Goal: Find specific page/section: Find specific page/section

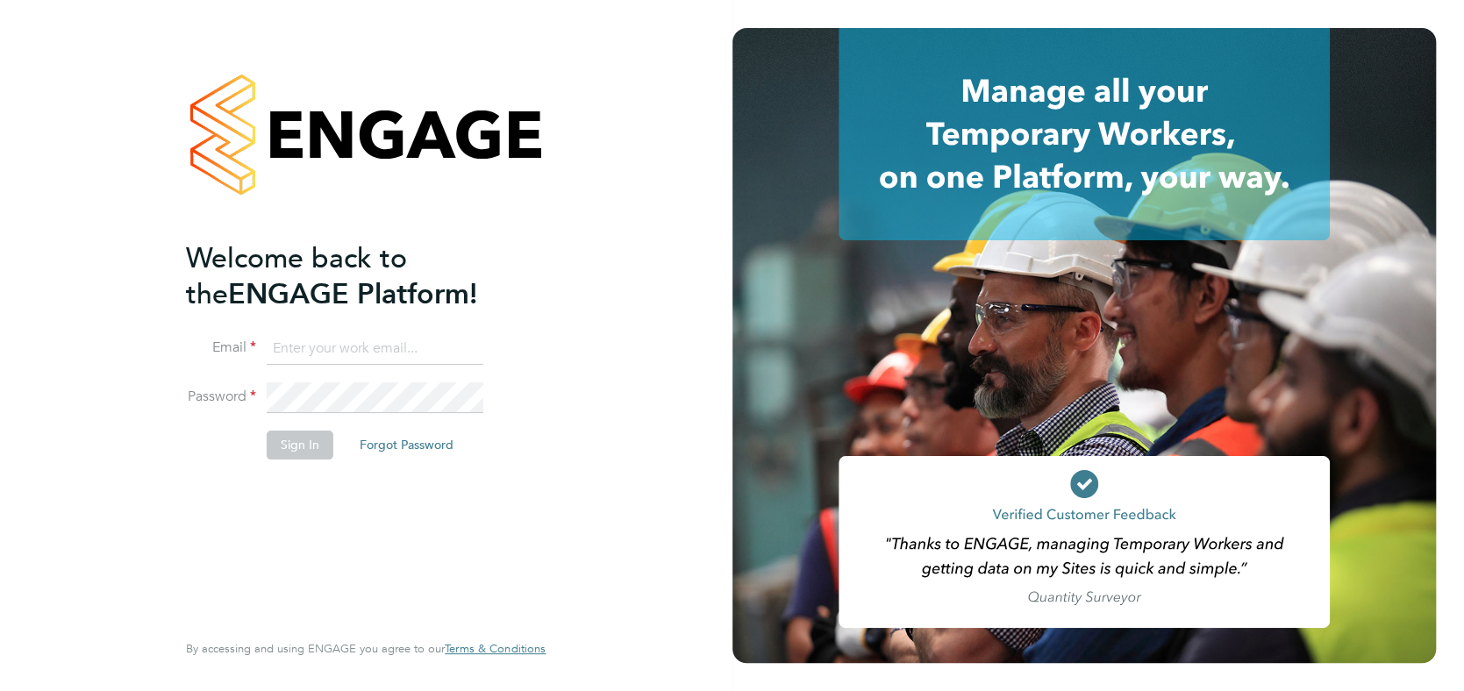
type input "[EMAIL_ADDRESS][DOMAIN_NAME]"
click at [311, 448] on button "Sign In" at bounding box center [300, 445] width 67 height 28
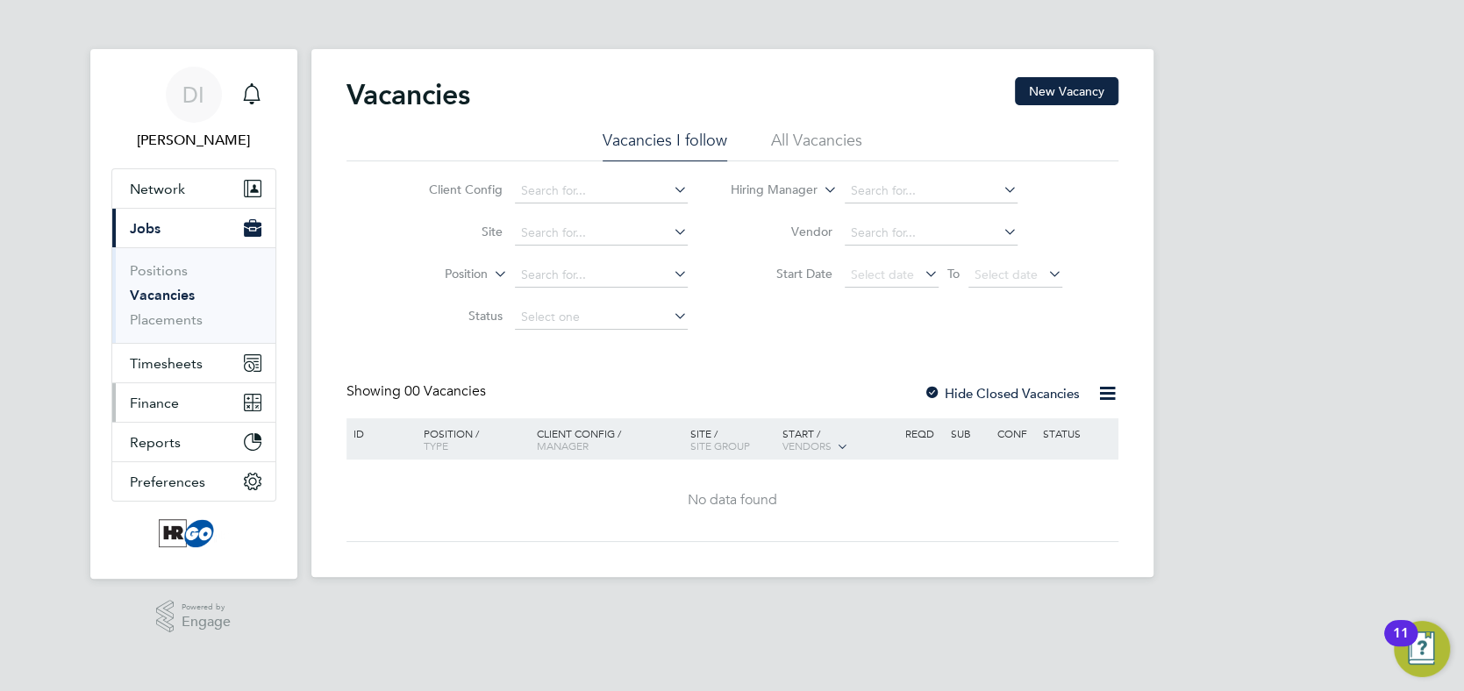
click at [140, 402] on span "Finance" at bounding box center [154, 403] width 49 height 17
click at [159, 402] on span "Finance" at bounding box center [154, 403] width 49 height 17
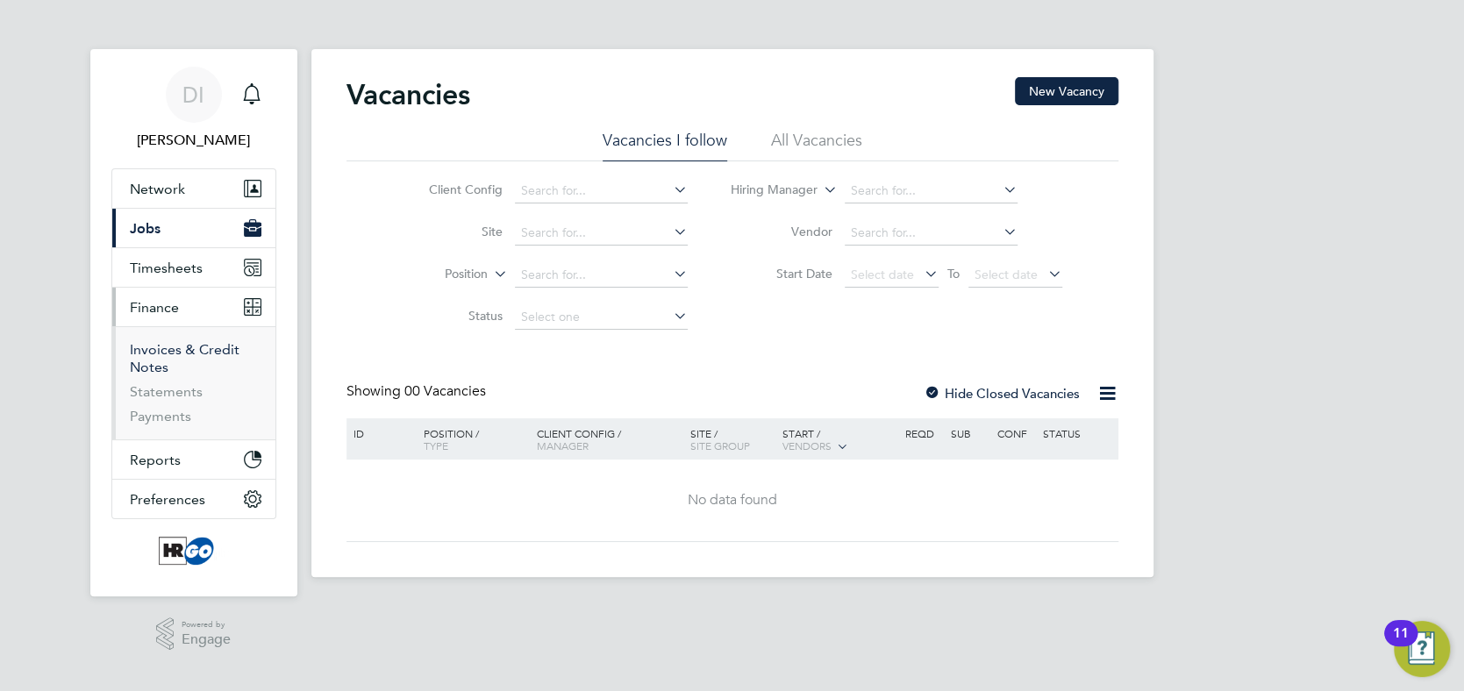
click at [157, 351] on link "Invoices & Credit Notes" at bounding box center [185, 358] width 110 height 34
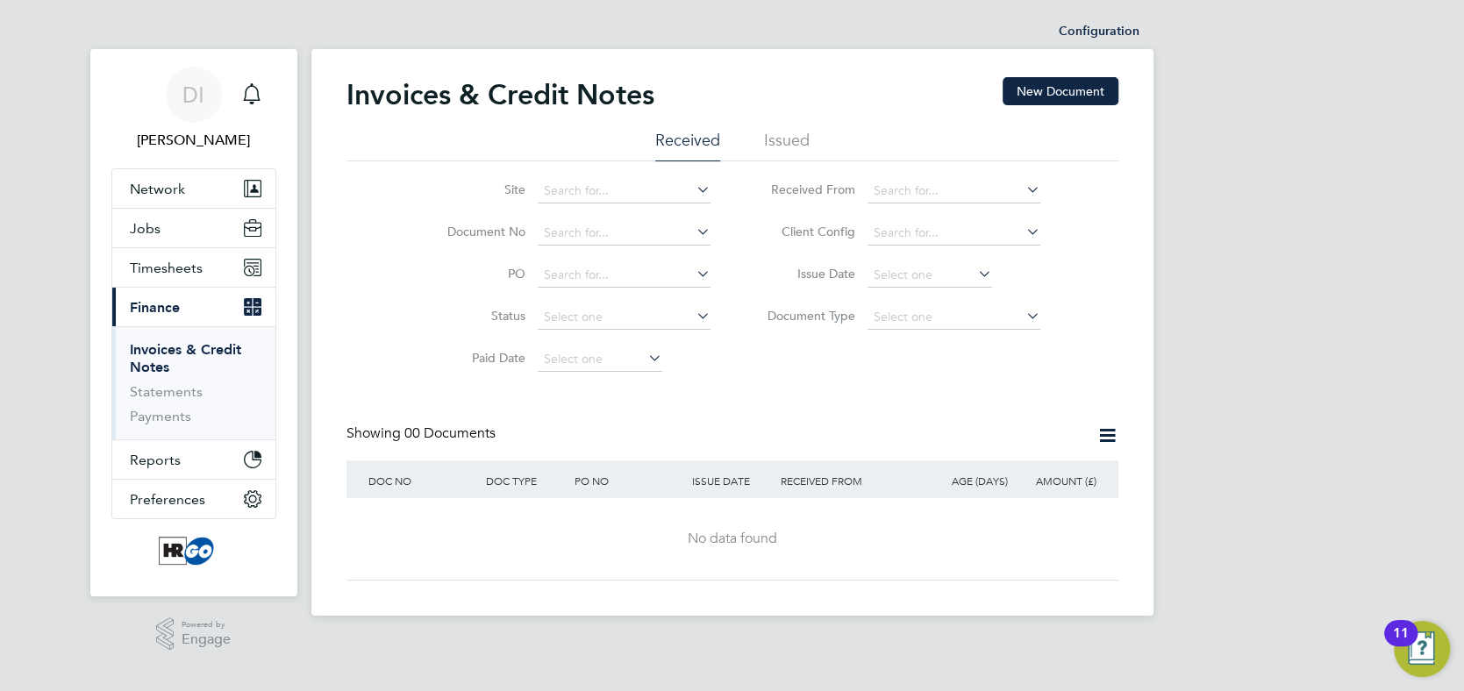
click at [799, 139] on li "Issued" at bounding box center [787, 146] width 46 height 32
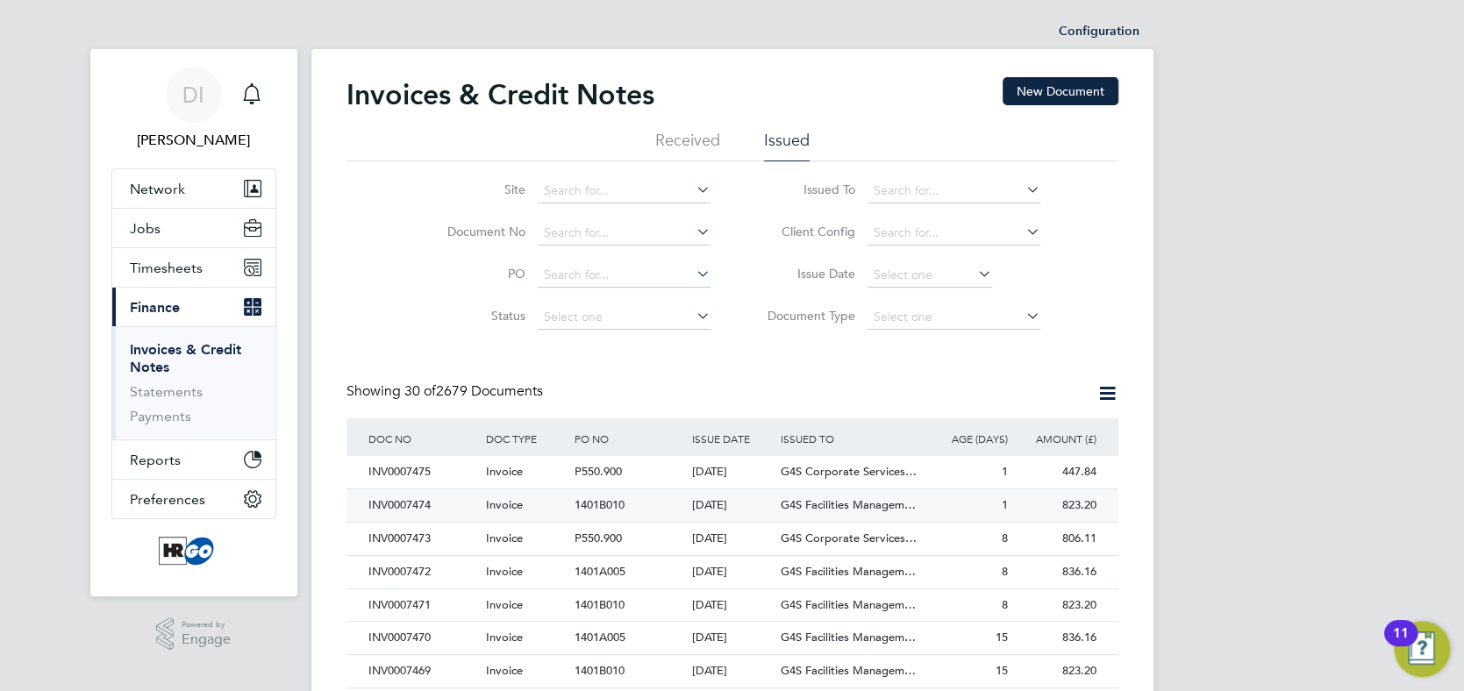
click at [406, 504] on div "INV0007474" at bounding box center [423, 506] width 118 height 32
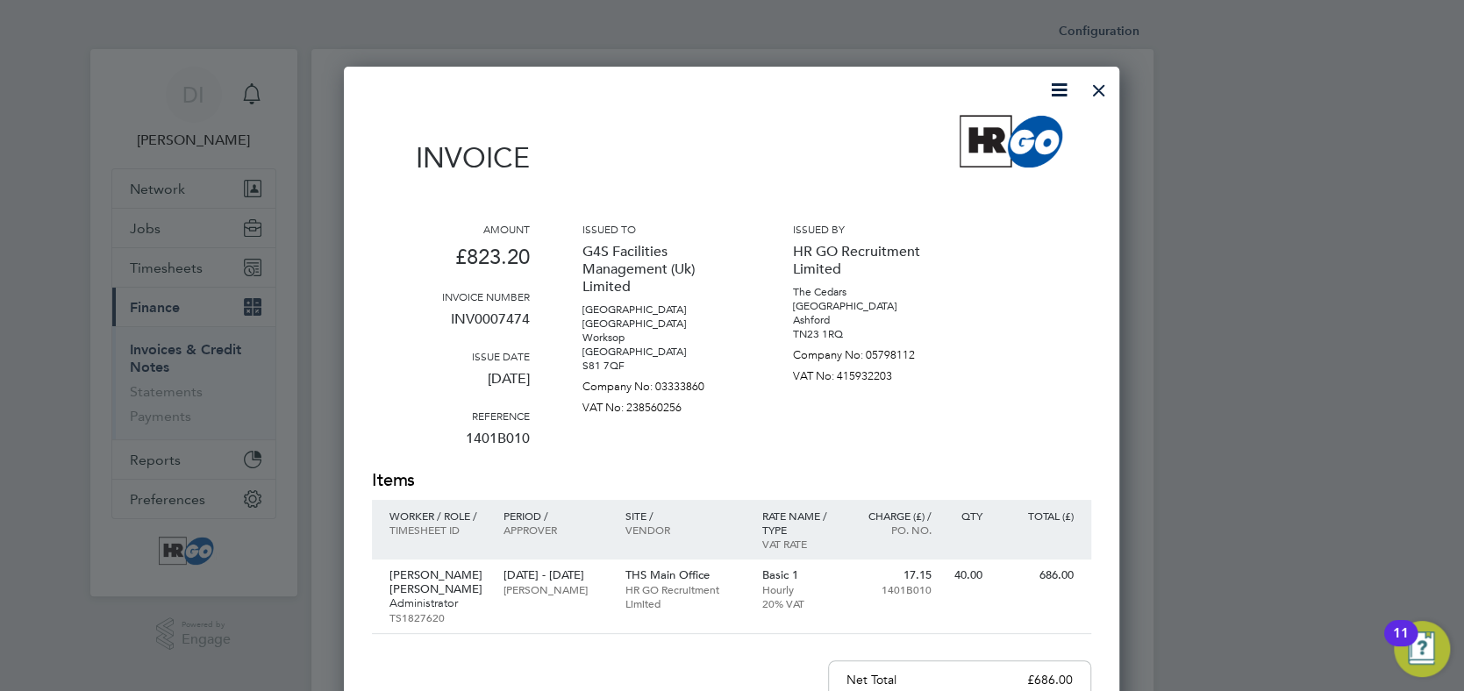
click at [1098, 93] on div at bounding box center [1099, 86] width 32 height 32
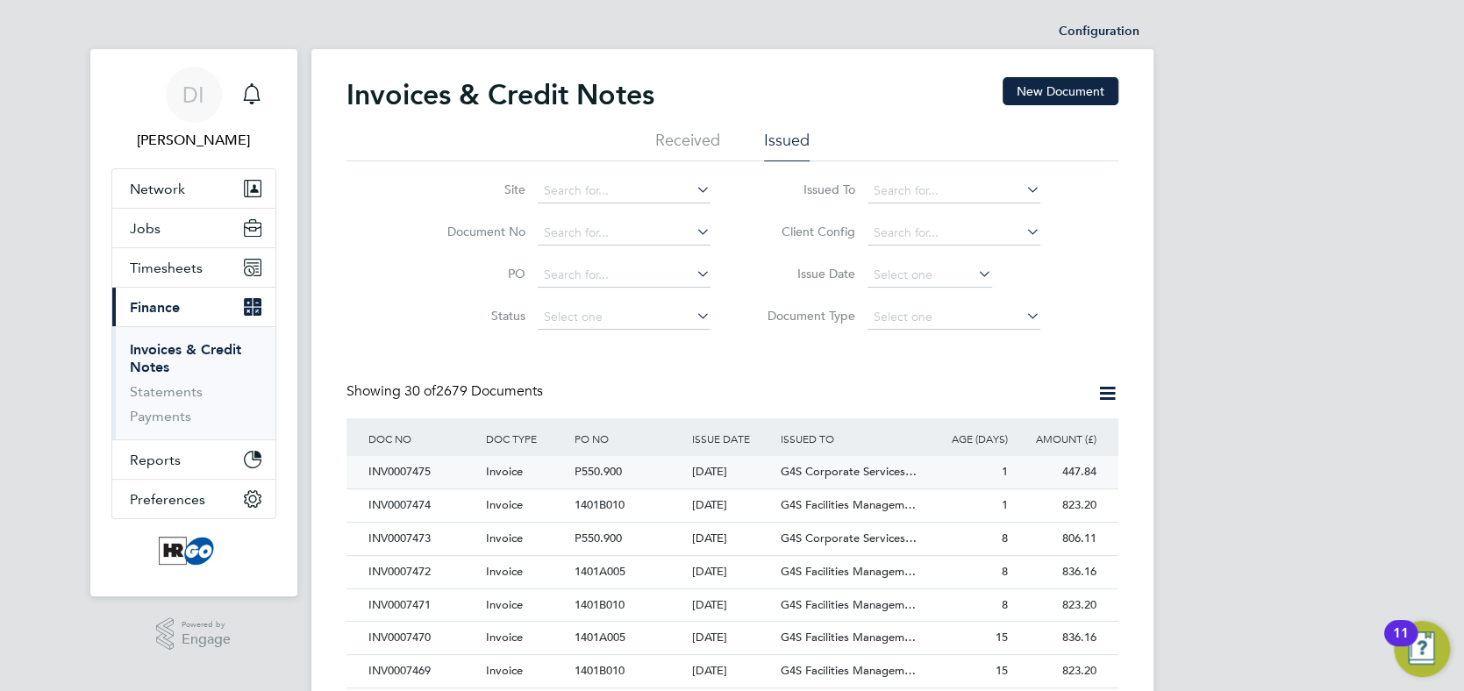
click at [408, 469] on div "INV0007475" at bounding box center [423, 472] width 118 height 32
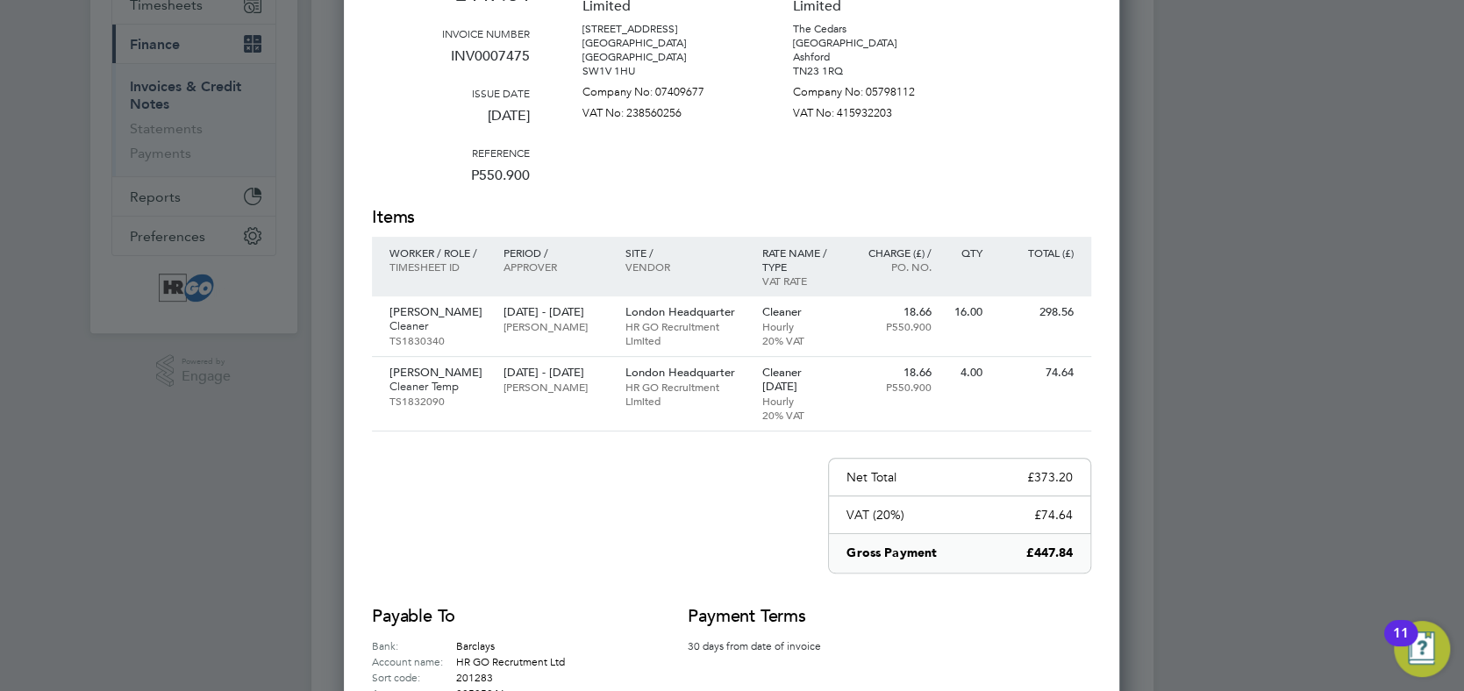
drag, startPoint x: 573, startPoint y: 474, endPoint x: 583, endPoint y: 469, distance: 11.4
click at [573, 474] on div "Invoice Amount £447.84 Invoice number INV0007475 Issue date [DATE] Reference P5…" at bounding box center [731, 276] width 719 height 849
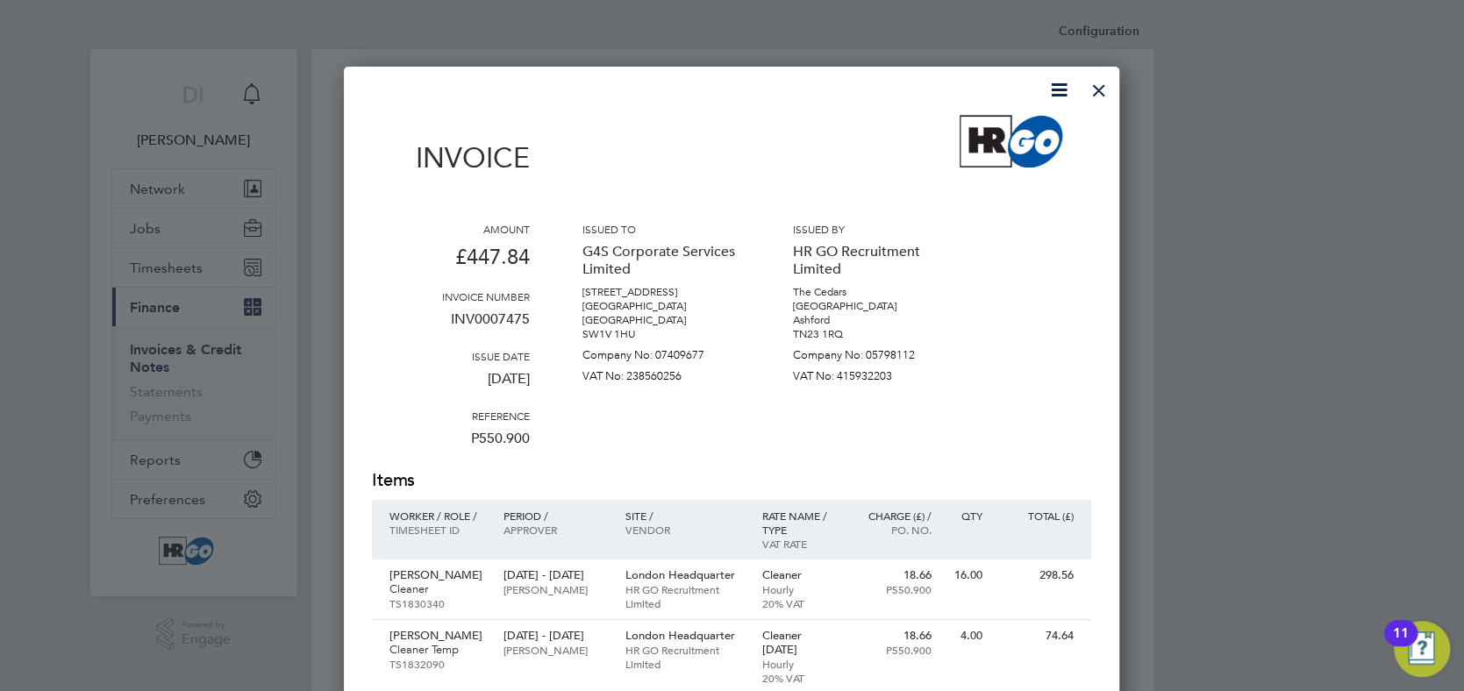
click at [1097, 85] on div at bounding box center [1099, 86] width 32 height 32
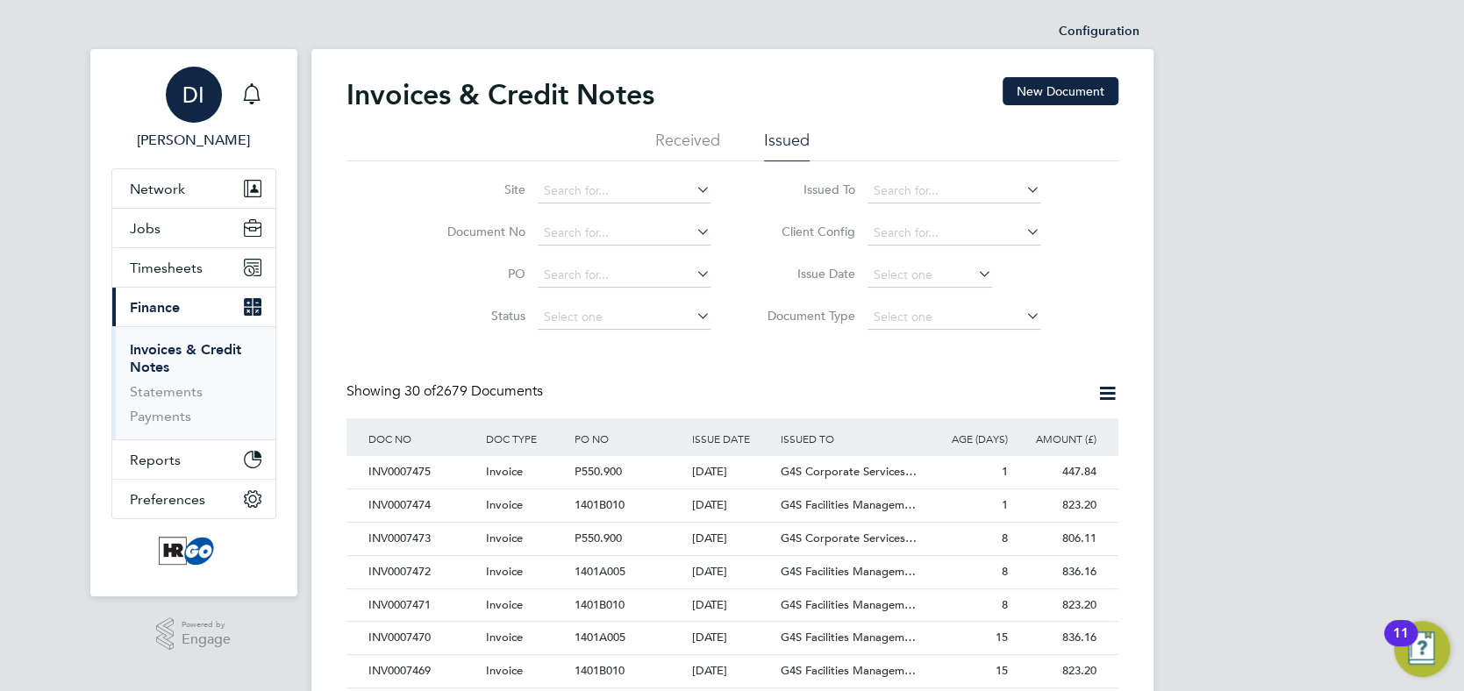
click at [196, 97] on span "DI" at bounding box center [193, 94] width 22 height 23
